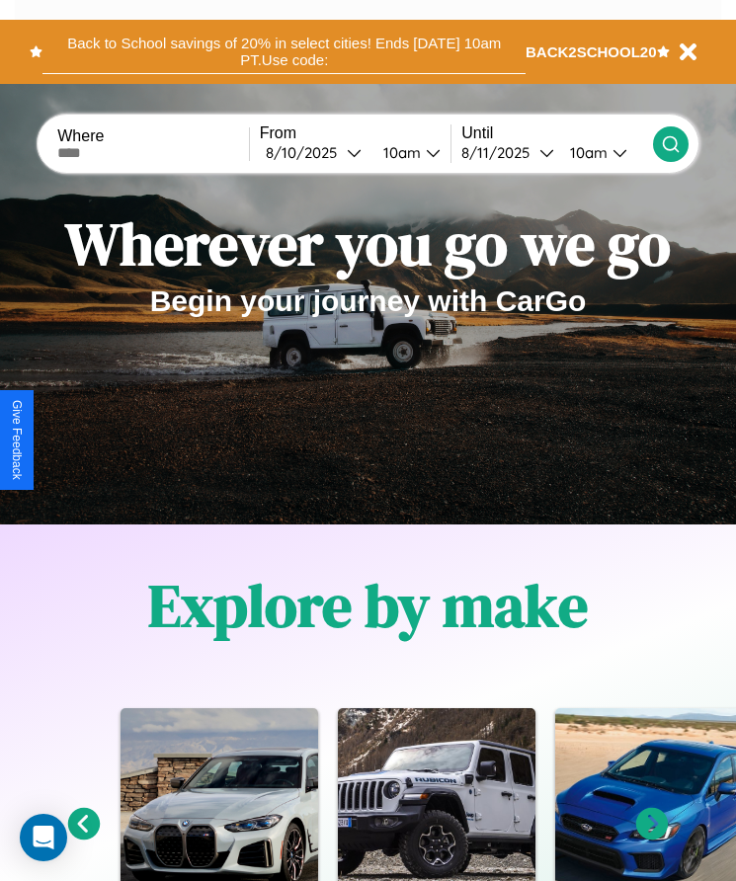
click at [284, 51] on button "Back to School savings of 20% in select cities! Ends [DATE] 10am PT. Use code:" at bounding box center [283, 52] width 483 height 44
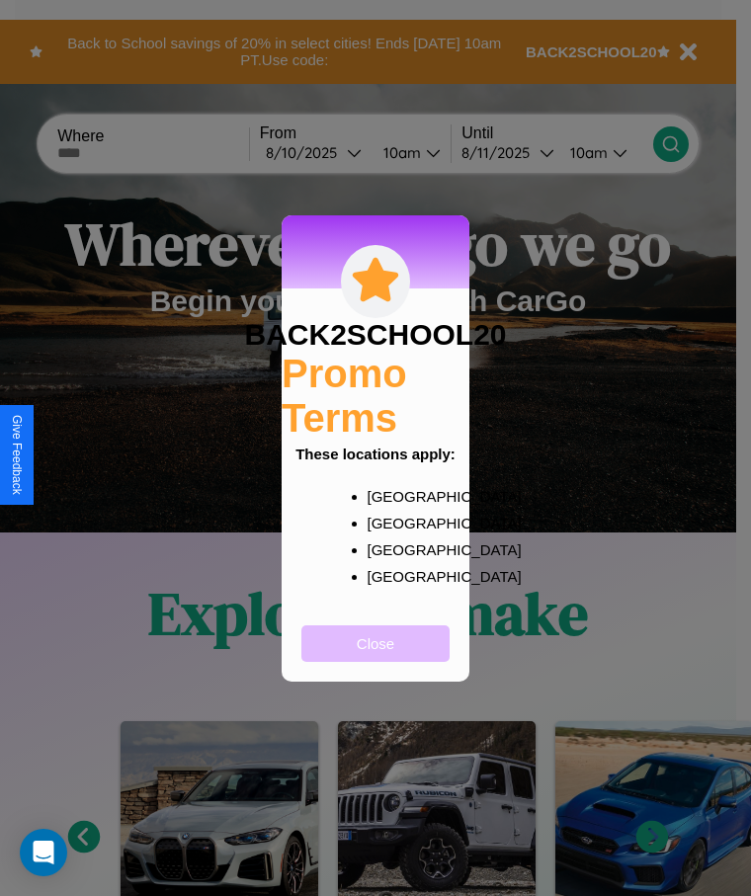
click at [375, 656] on button "Close" at bounding box center [375, 643] width 148 height 37
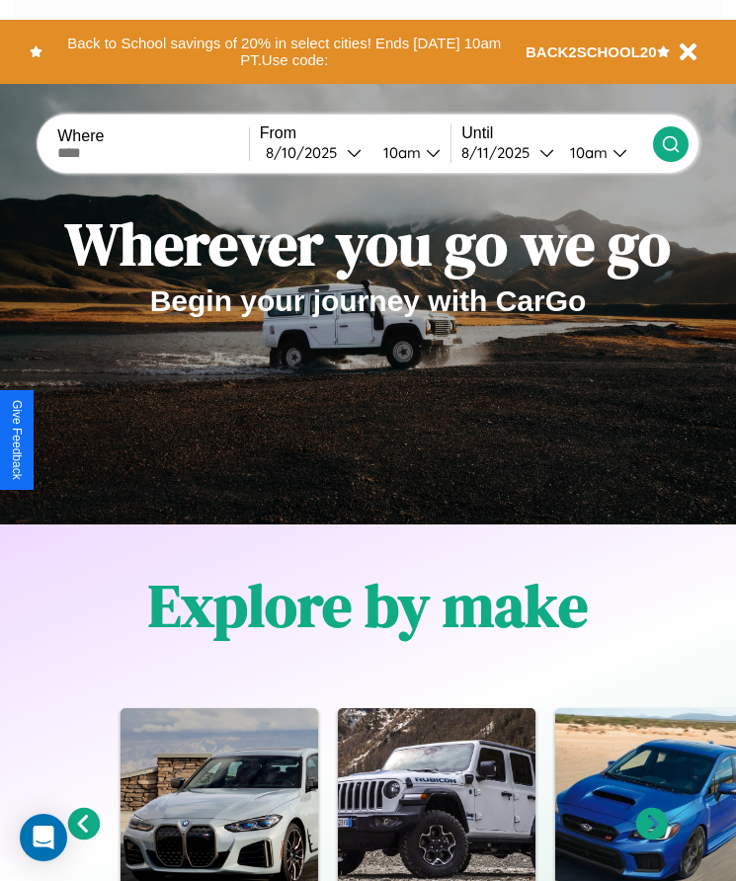
scroll to position [330, 0]
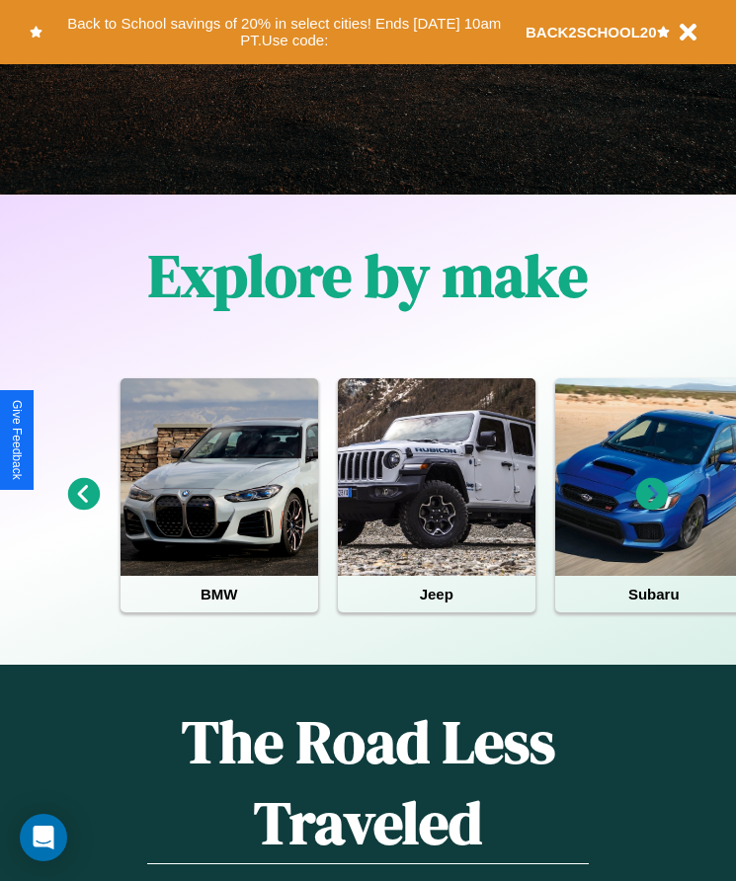
click at [652, 508] on icon at bounding box center [652, 494] width 33 height 33
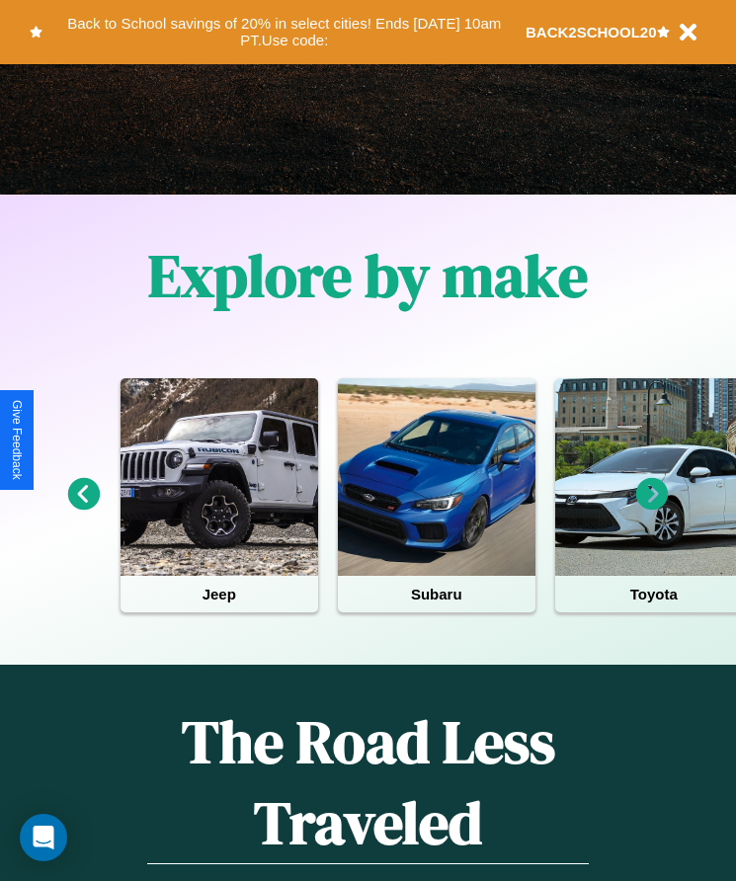
click at [83, 508] on icon at bounding box center [84, 494] width 33 height 33
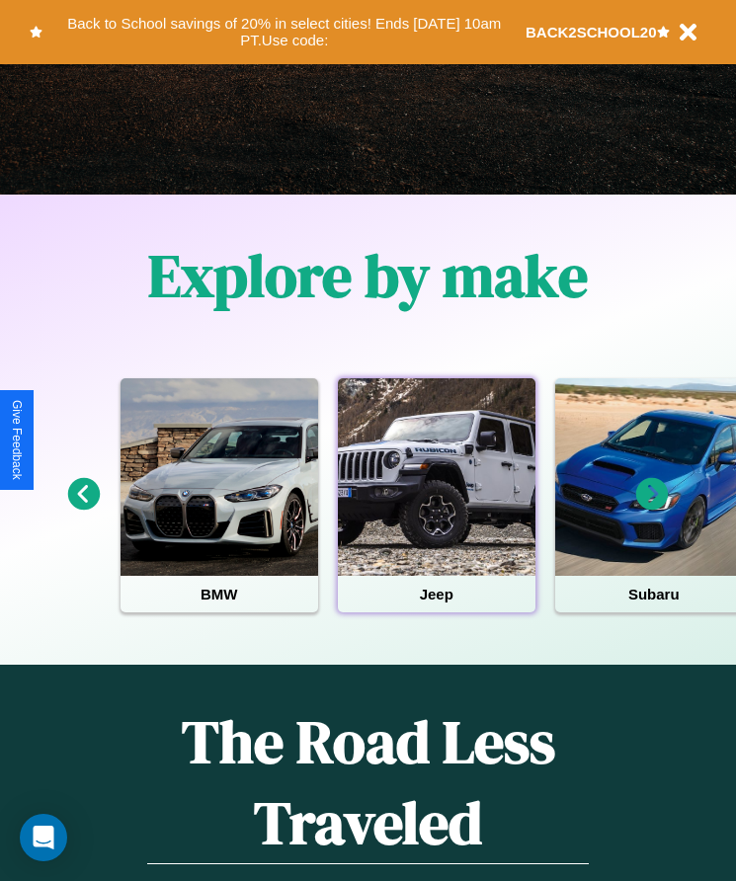
click at [436, 508] on div at bounding box center [437, 477] width 198 height 198
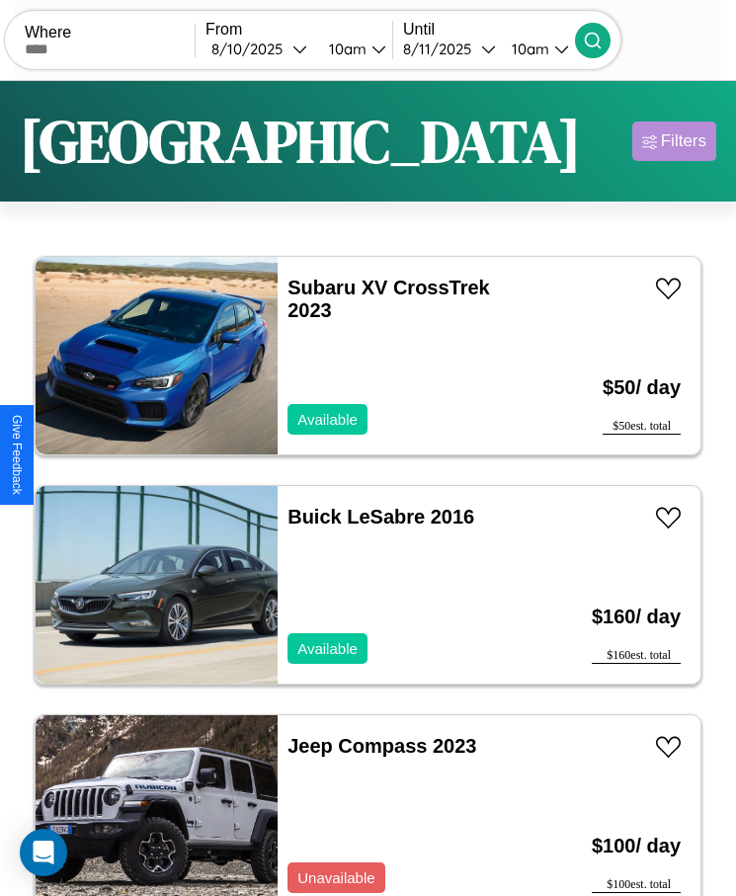
click at [674, 141] on div "Filters" at bounding box center [683, 141] width 45 height 20
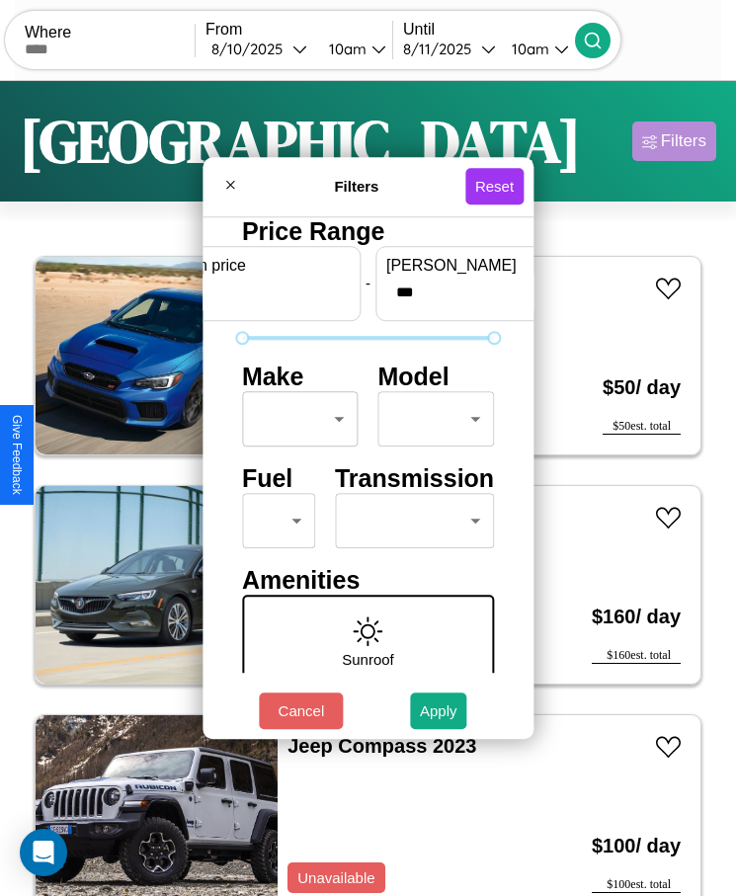
scroll to position [84, 0]
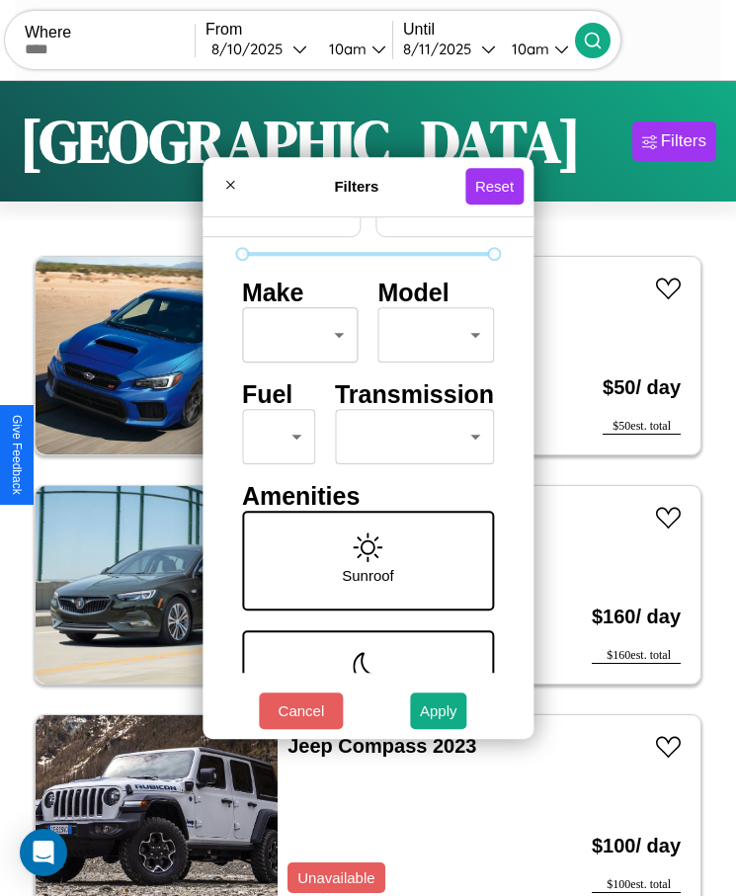
click at [271, 437] on body "CarGo Where From [DATE] 10am Until [DATE] 10am Become a Host Login Sign Up [GEO…" at bounding box center [368, 472] width 736 height 945
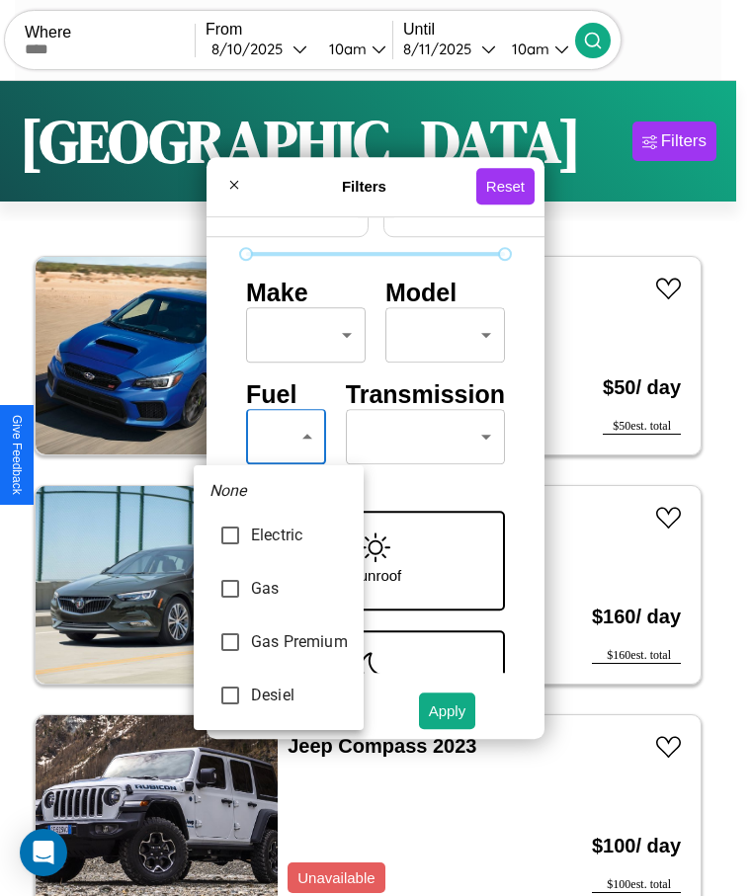
type input "********"
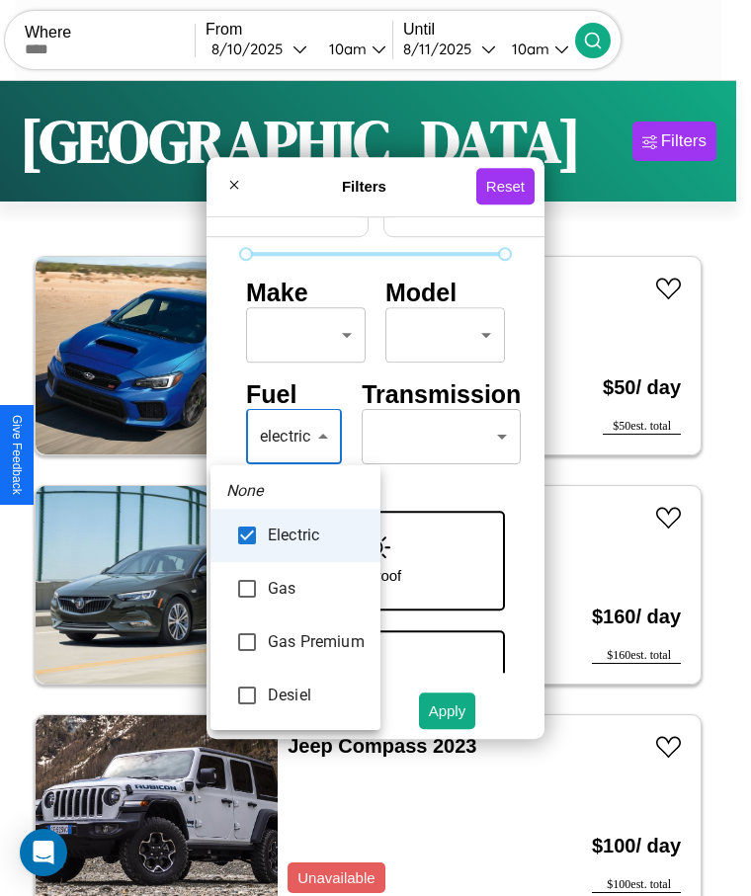
click at [294, 437] on div at bounding box center [375, 448] width 751 height 896
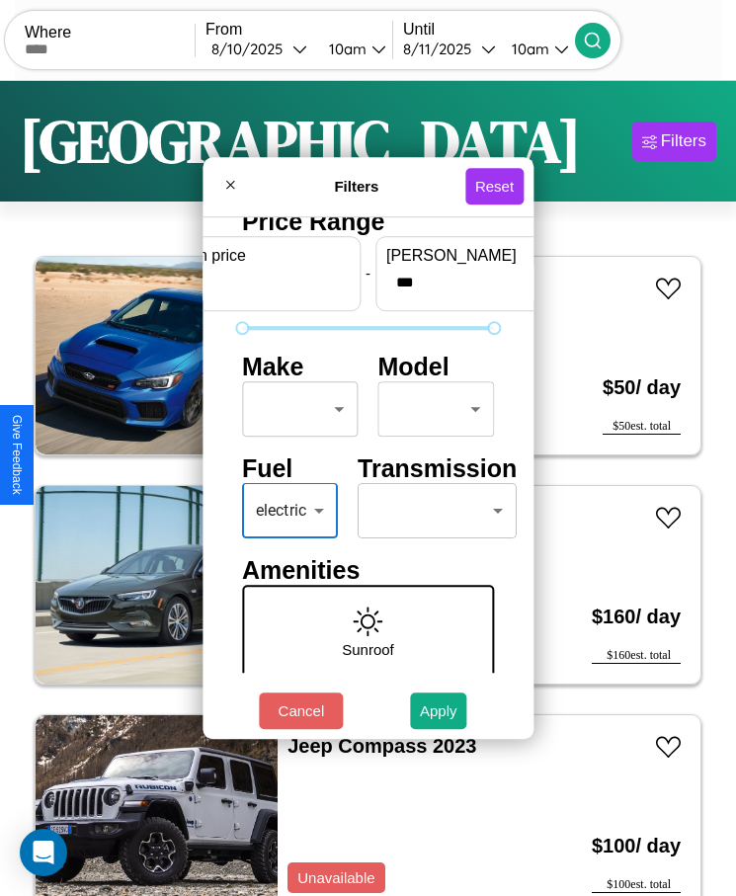
scroll to position [0, 0]
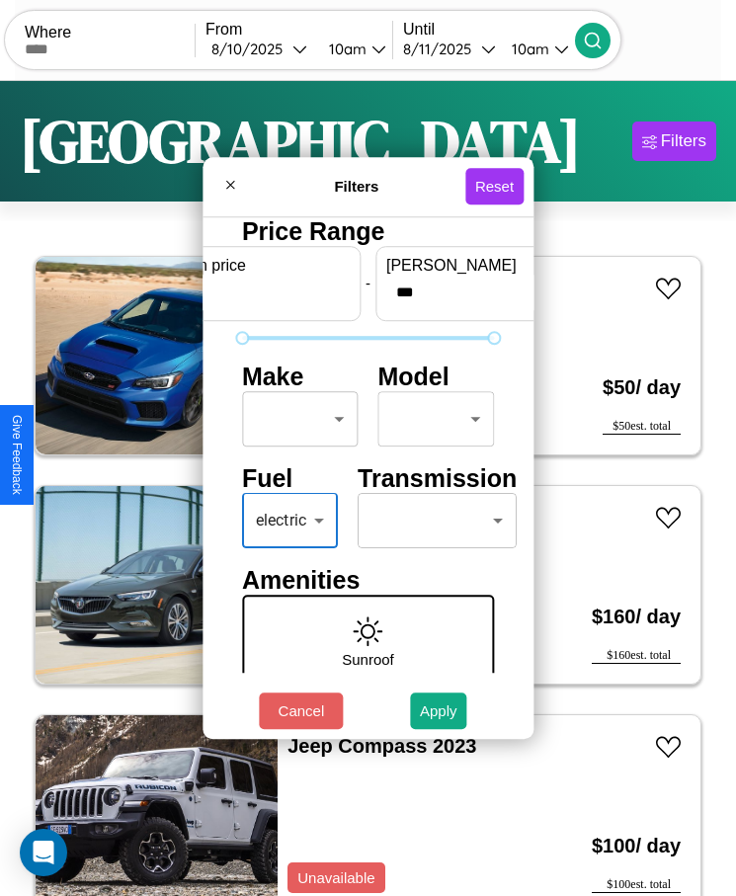
click at [294, 419] on body "CarGo Where From [DATE] 10am Until [DATE] 10am Become a Host Login Sign Up [GEO…" at bounding box center [368, 472] width 736 height 945
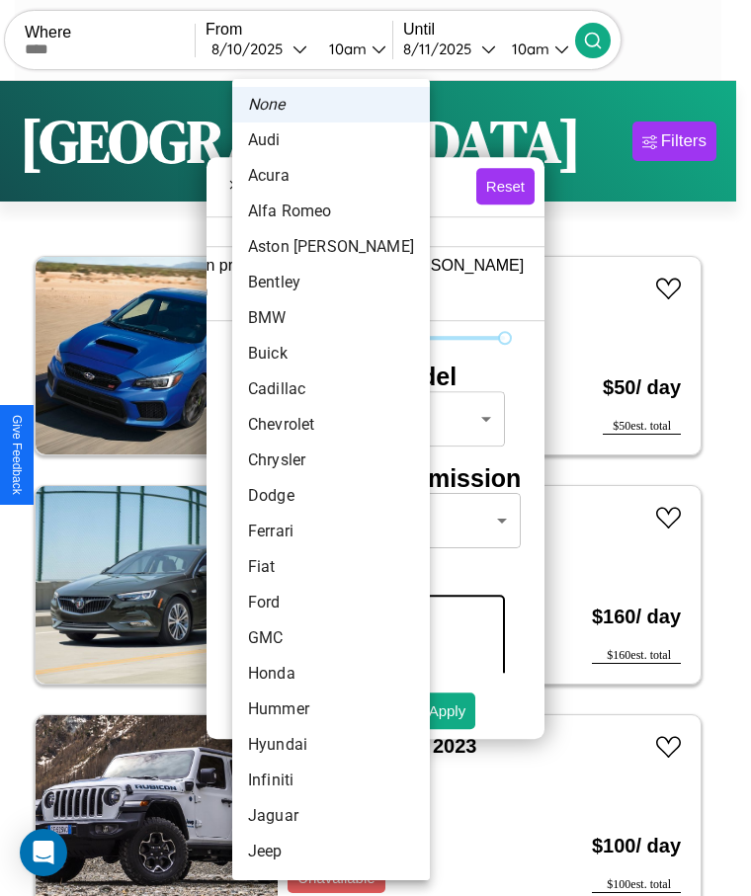
click at [293, 176] on li "Acura" at bounding box center [331, 176] width 198 height 36
type input "*****"
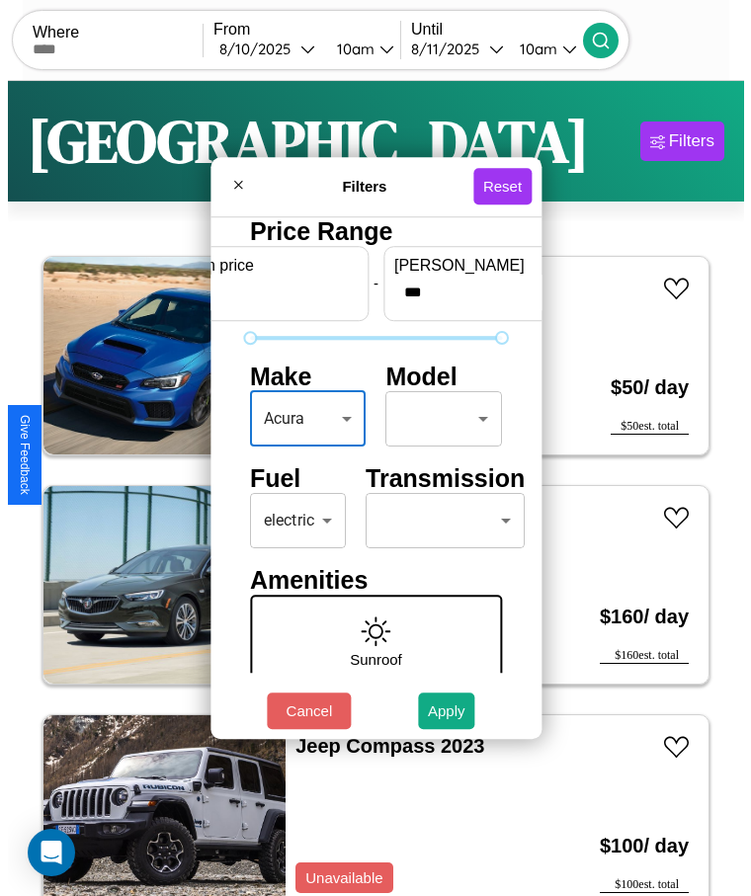
scroll to position [327, 0]
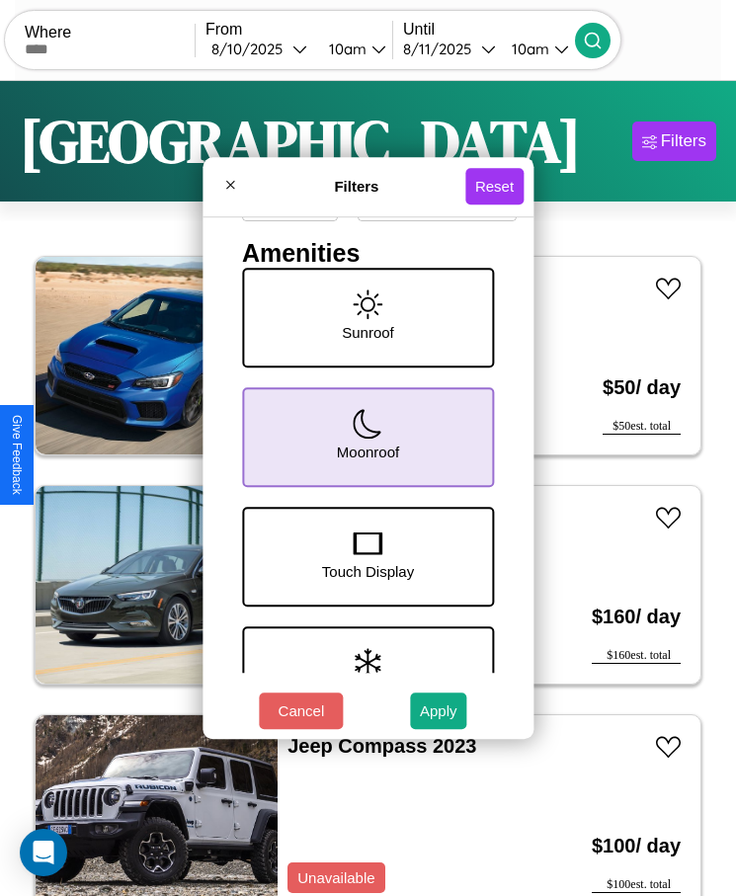
click at [361, 438] on icon at bounding box center [368, 424] width 28 height 30
click at [439, 710] on button "Apply" at bounding box center [438, 710] width 57 height 37
